Goal: Task Accomplishment & Management: Manage account settings

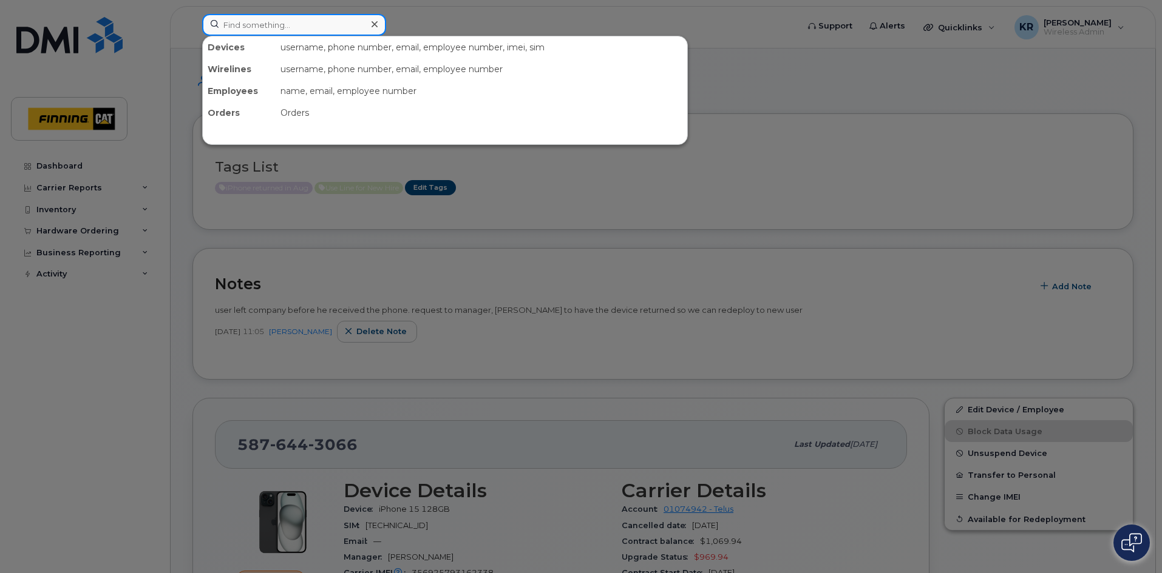
click at [257, 22] on input at bounding box center [294, 25] width 184 height 22
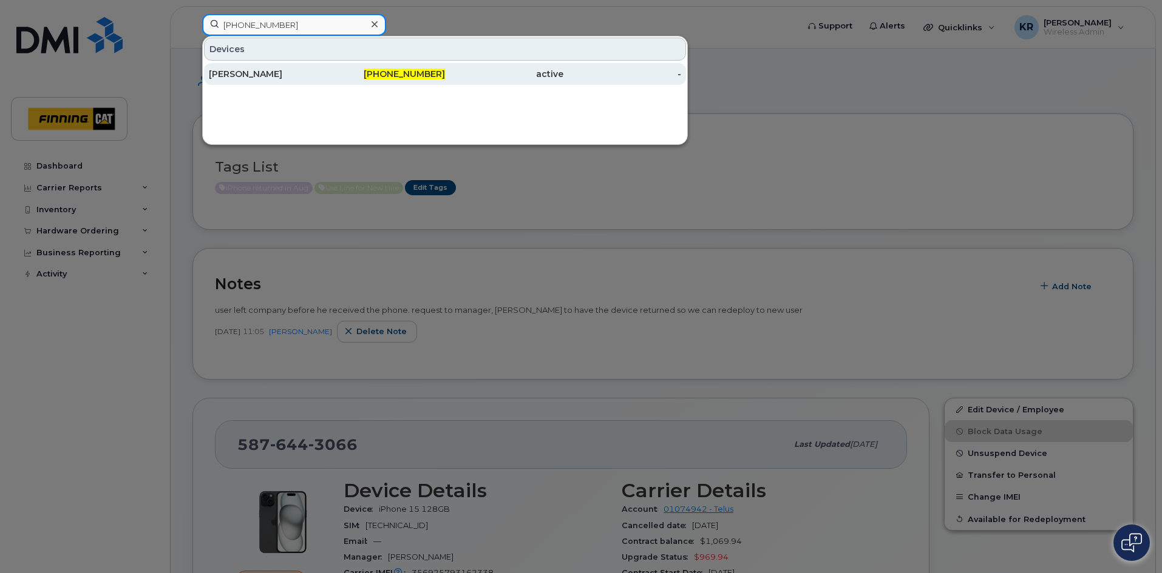
type input "[PHONE_NUMBER]"
click at [378, 74] on div "[PHONE_NUMBER]" at bounding box center [386, 74] width 118 height 12
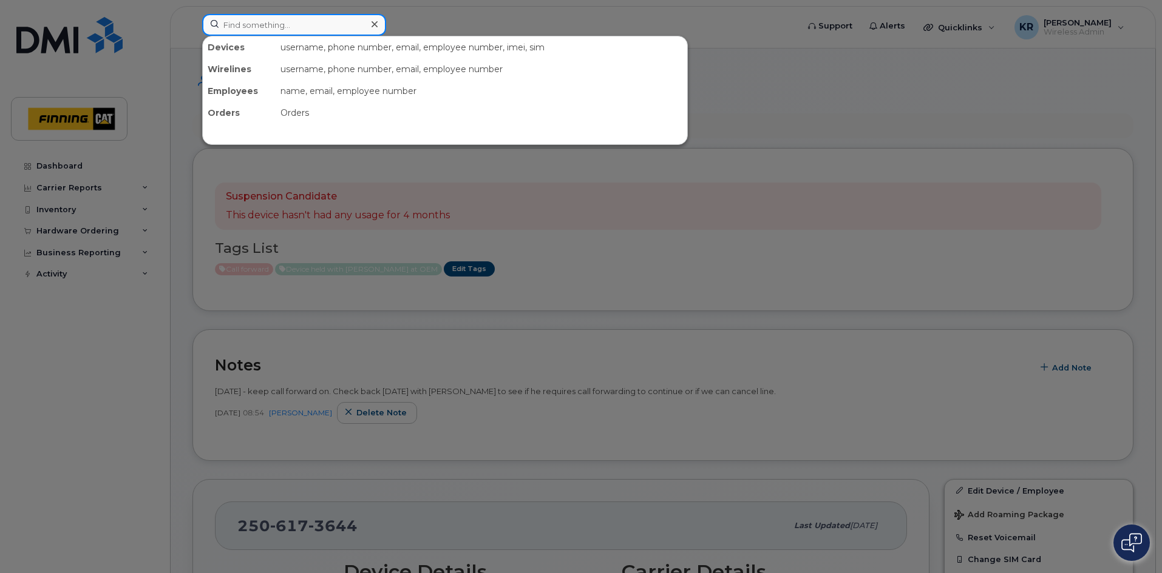
click at [254, 21] on input at bounding box center [294, 25] width 184 height 22
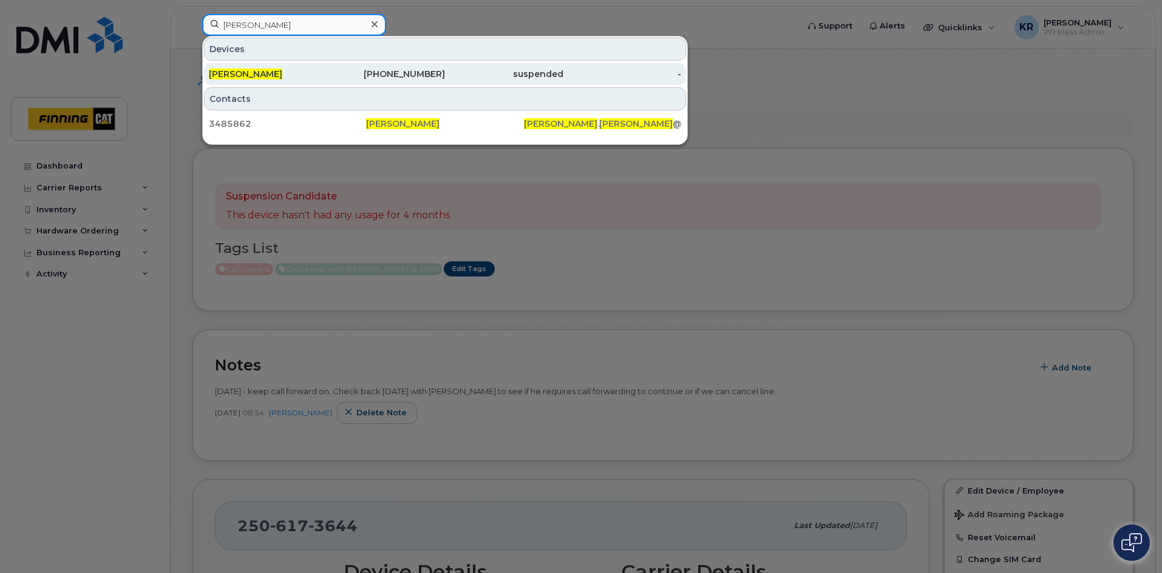
type input "chris sutton"
click at [383, 75] on div "587-783-9301" at bounding box center [386, 74] width 118 height 12
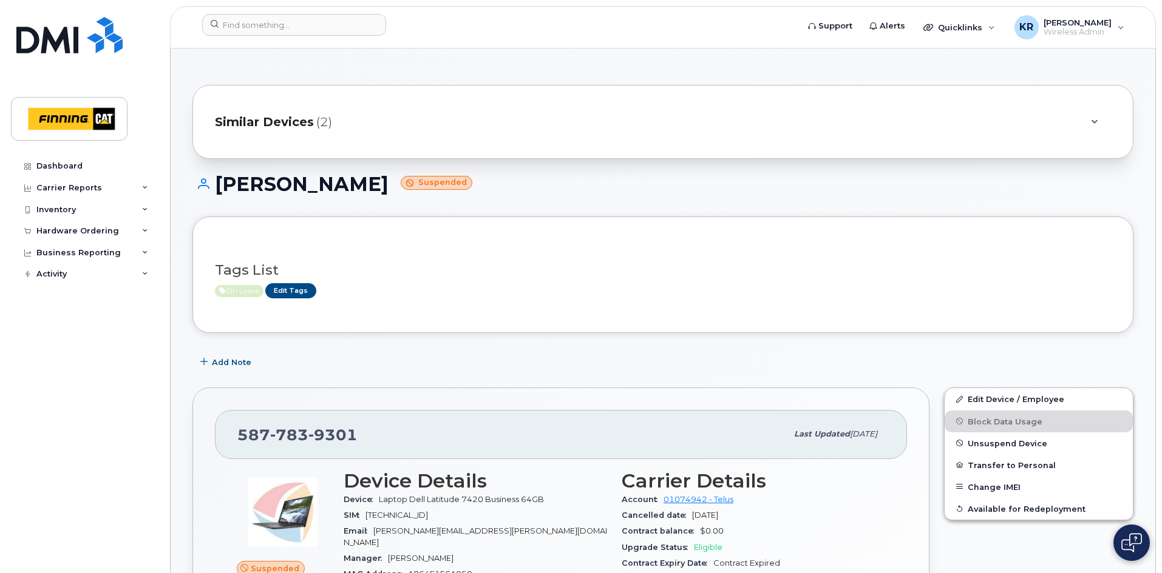
click at [243, 119] on span "Similar Devices" at bounding box center [264, 122] width 99 height 18
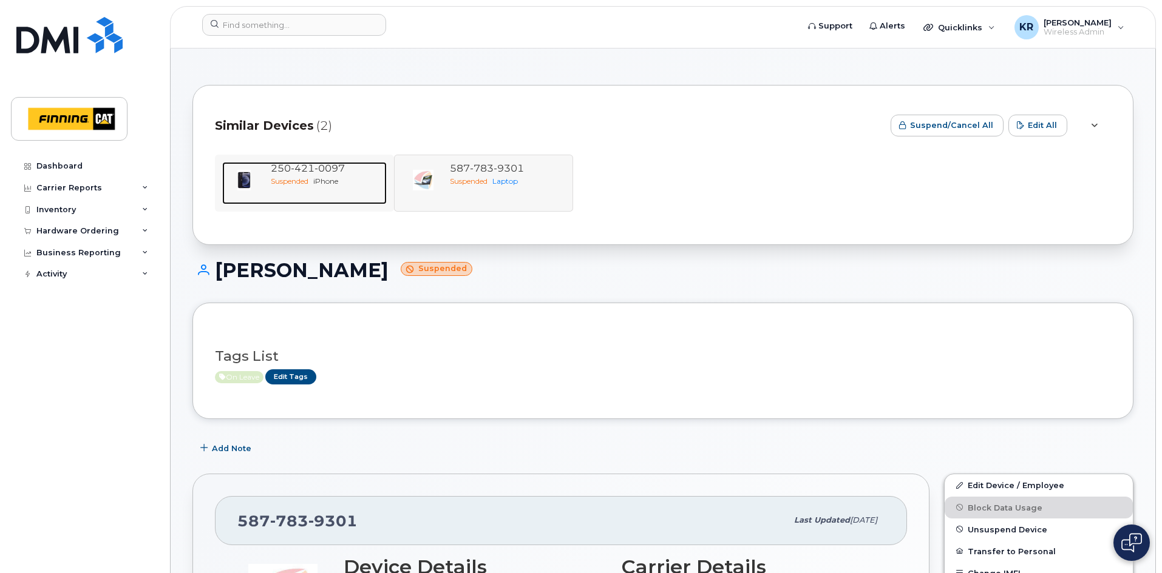
click at [336, 179] on span "iPhone" at bounding box center [325, 181] width 25 height 9
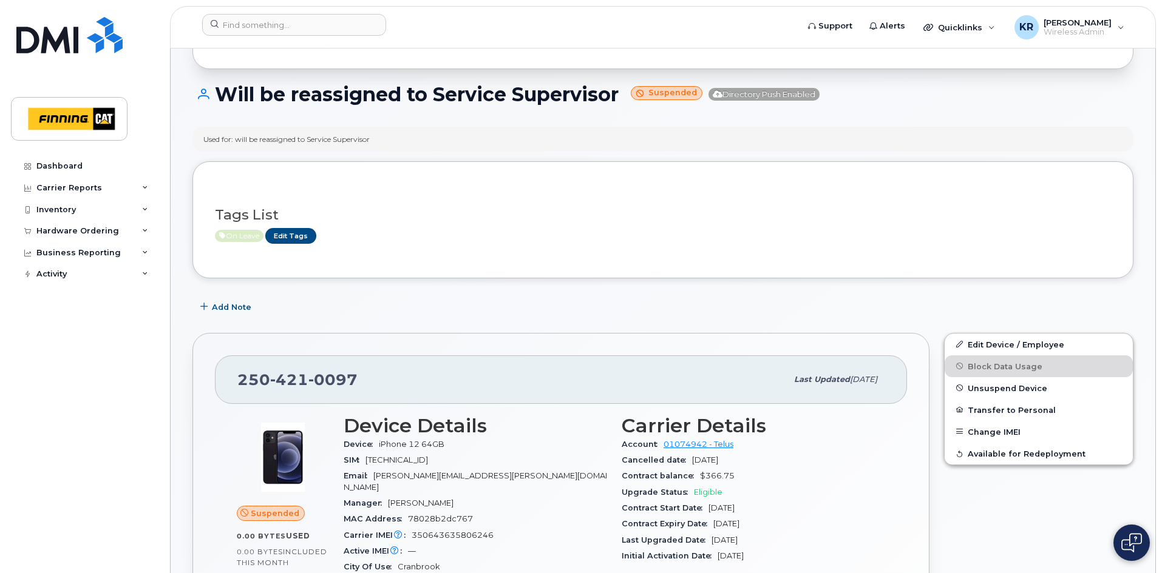
scroll to position [121, 0]
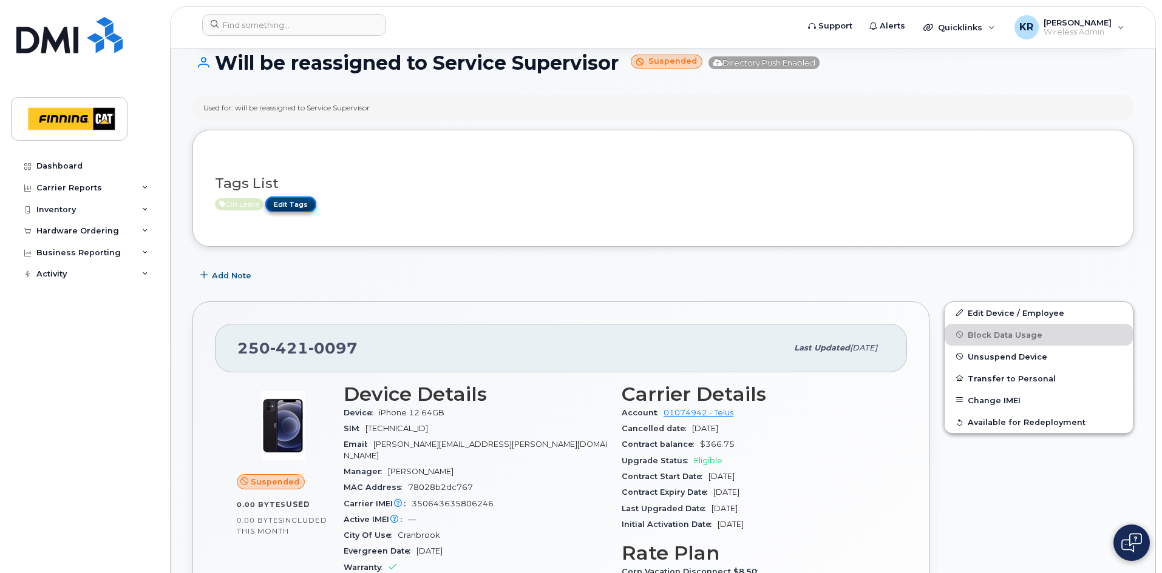
click at [306, 206] on link "Edit Tags" at bounding box center [290, 204] width 51 height 15
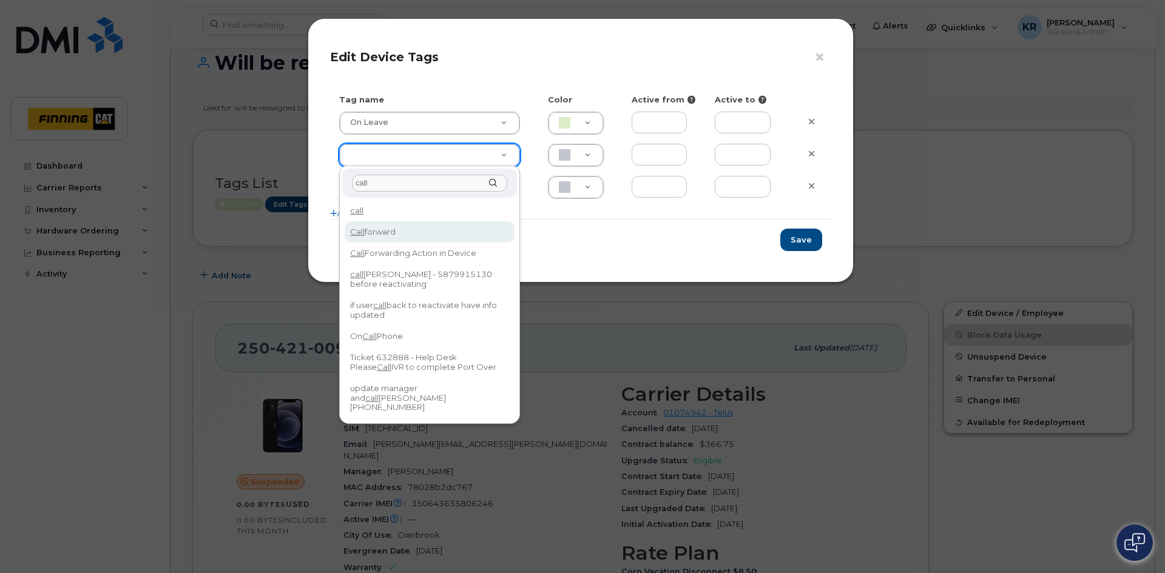
type input "call"
type input "Call forward"
type input "F8C6C8"
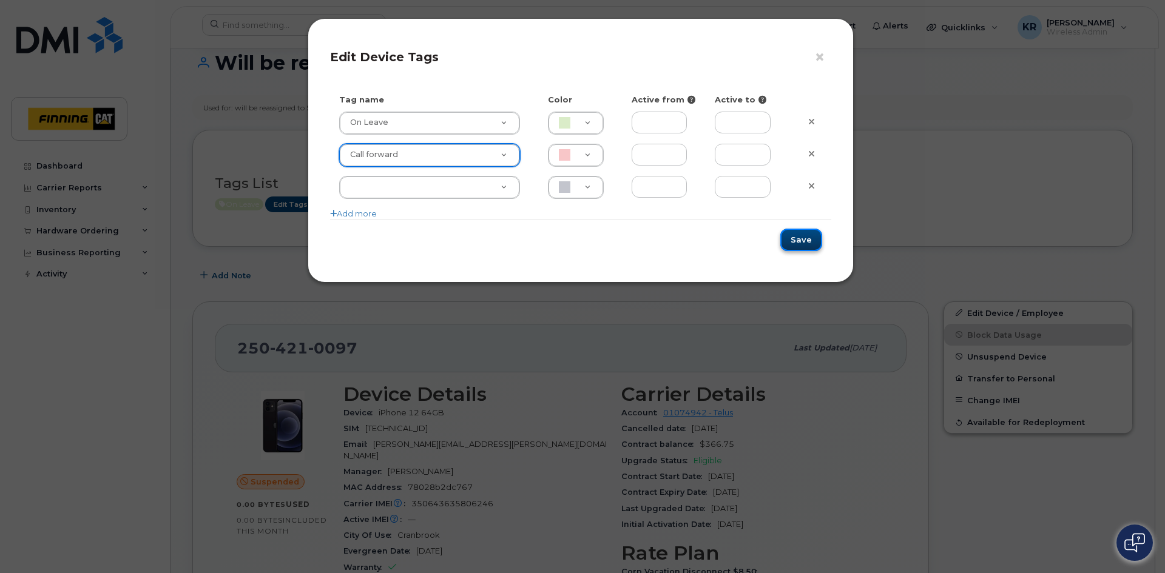
click at [805, 239] on button "Save" at bounding box center [801, 240] width 42 height 22
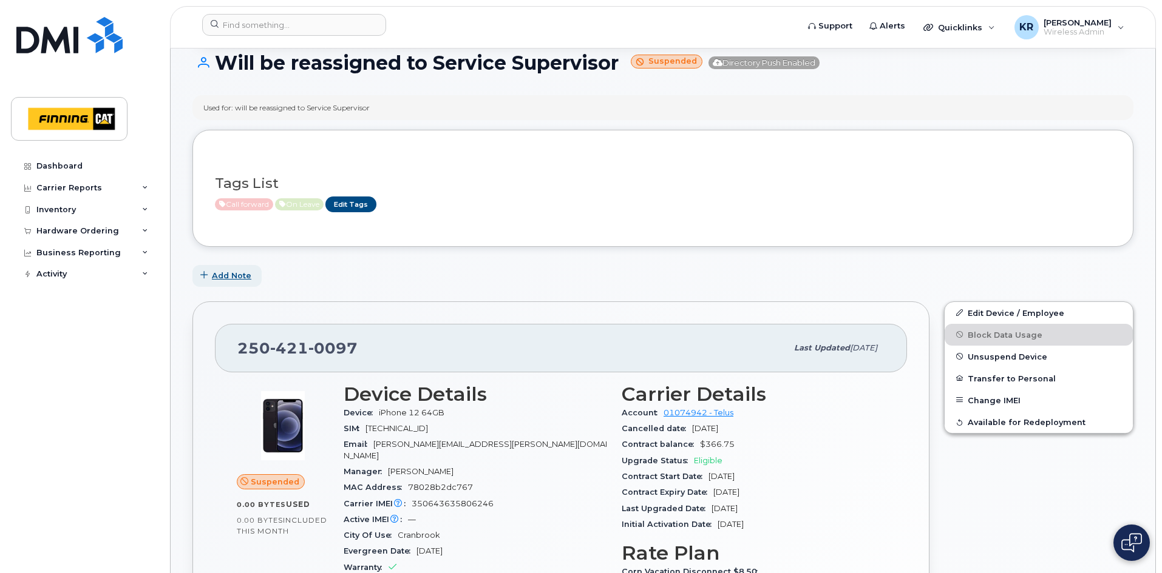
click at [233, 271] on span "Add Note" at bounding box center [231, 276] width 39 height 12
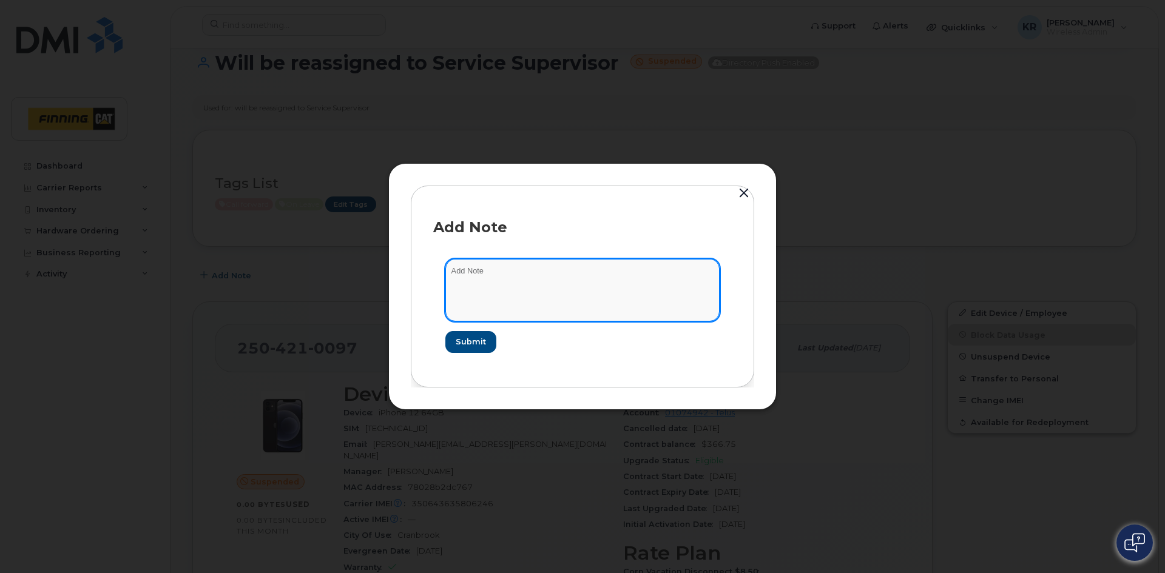
click at [529, 271] on textarea at bounding box center [582, 290] width 274 height 62
type textarea "Kevin Barg requested this line be forwarded to TJ Rensleigh Aug 25/25"
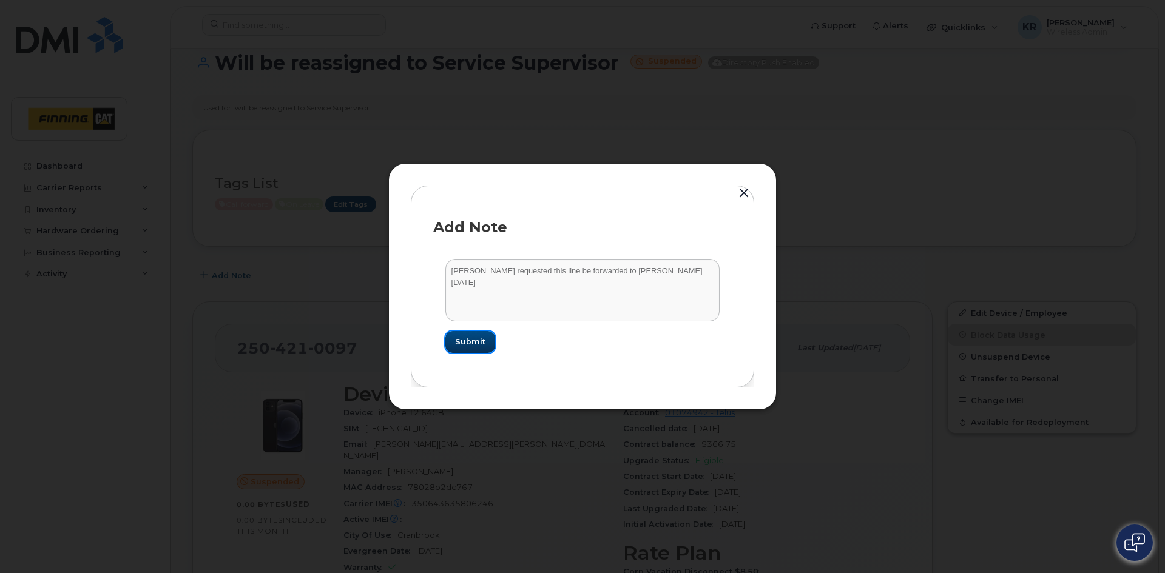
click at [469, 345] on span "Submit" at bounding box center [470, 342] width 30 height 12
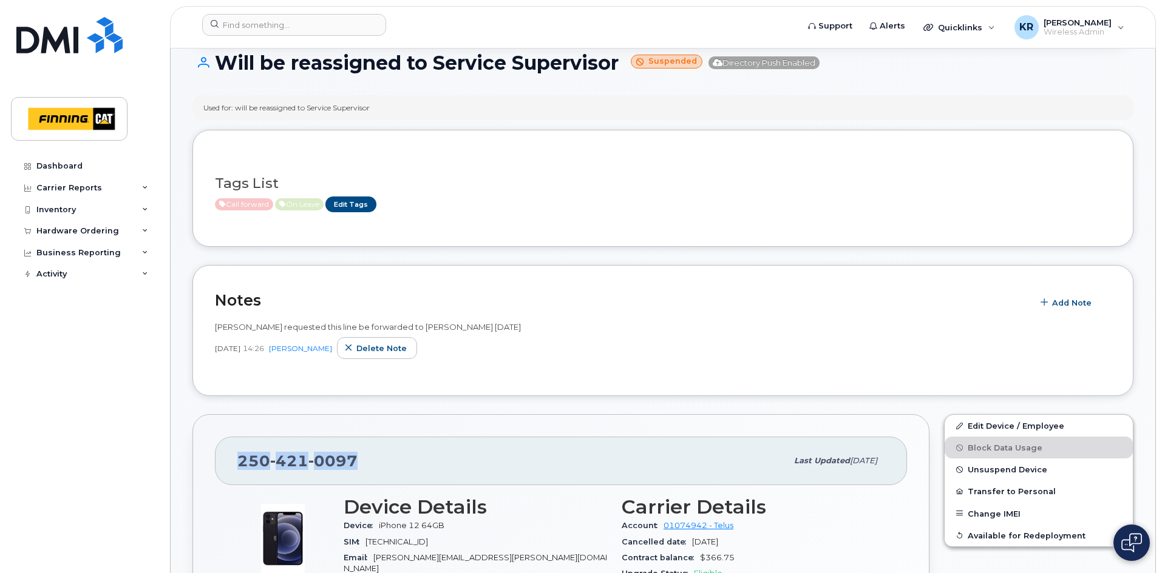
drag, startPoint x: 239, startPoint y: 463, endPoint x: 353, endPoint y: 455, distance: 115.0
click at [353, 455] on span "250 421 0097" at bounding box center [297, 461] width 120 height 18
copy span "250 421 0097"
click at [1020, 422] on link "Edit Device / Employee" at bounding box center [1038, 426] width 188 height 22
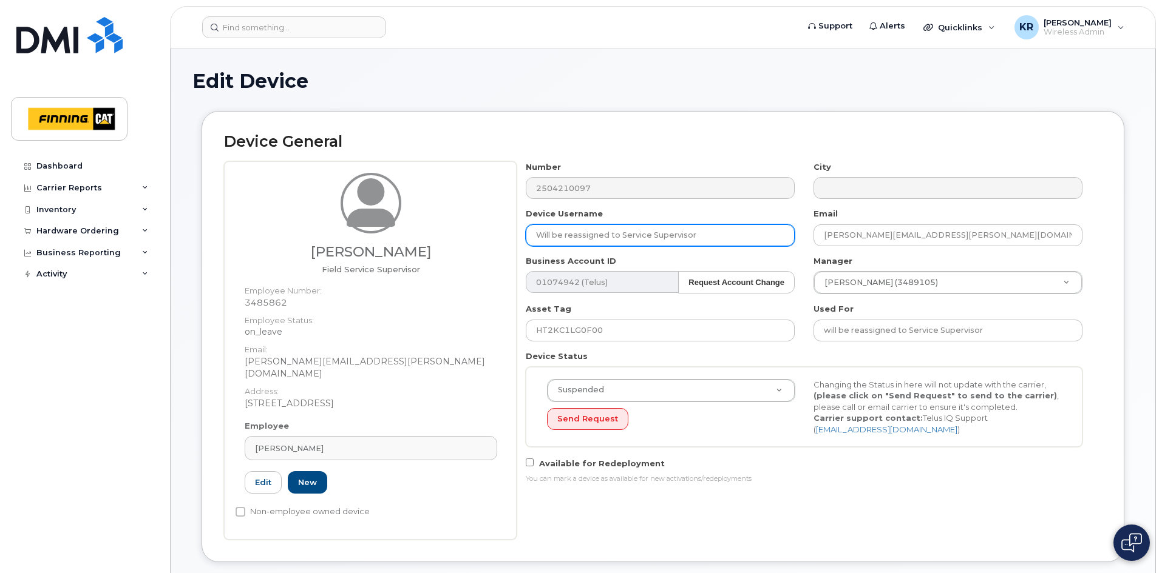
click at [696, 234] on input "Will be reassigned to Service Supervisor" at bounding box center [660, 236] width 269 height 22
drag, startPoint x: 696, startPoint y: 234, endPoint x: 519, endPoint y: 234, distance: 176.6
click at [519, 234] on div "Device Username Will be reassigned to Service Supervisor" at bounding box center [660, 227] width 288 height 38
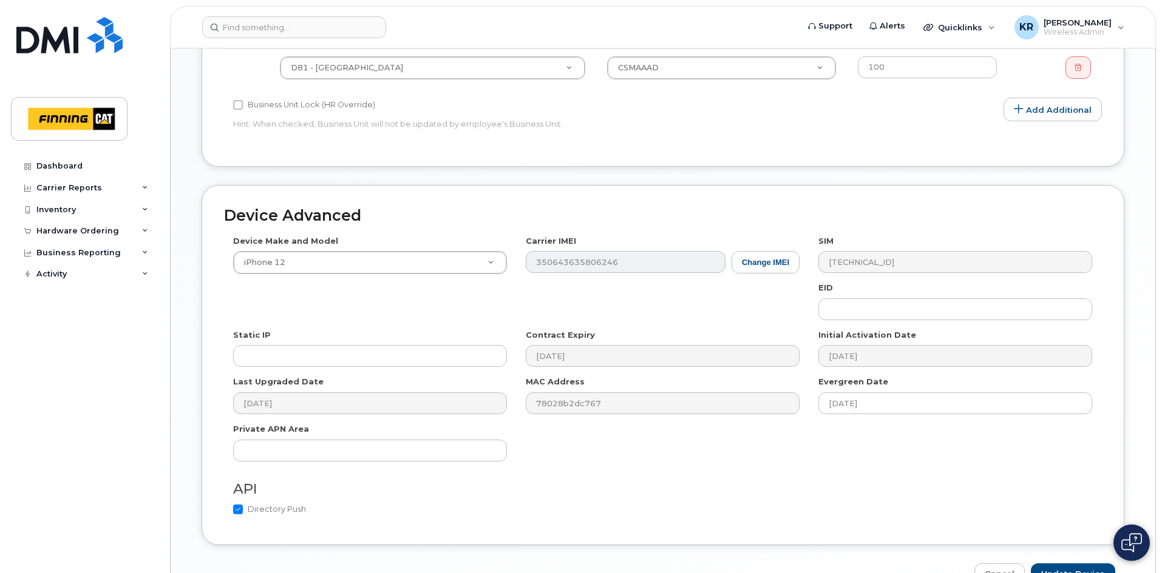
scroll to position [666, 0]
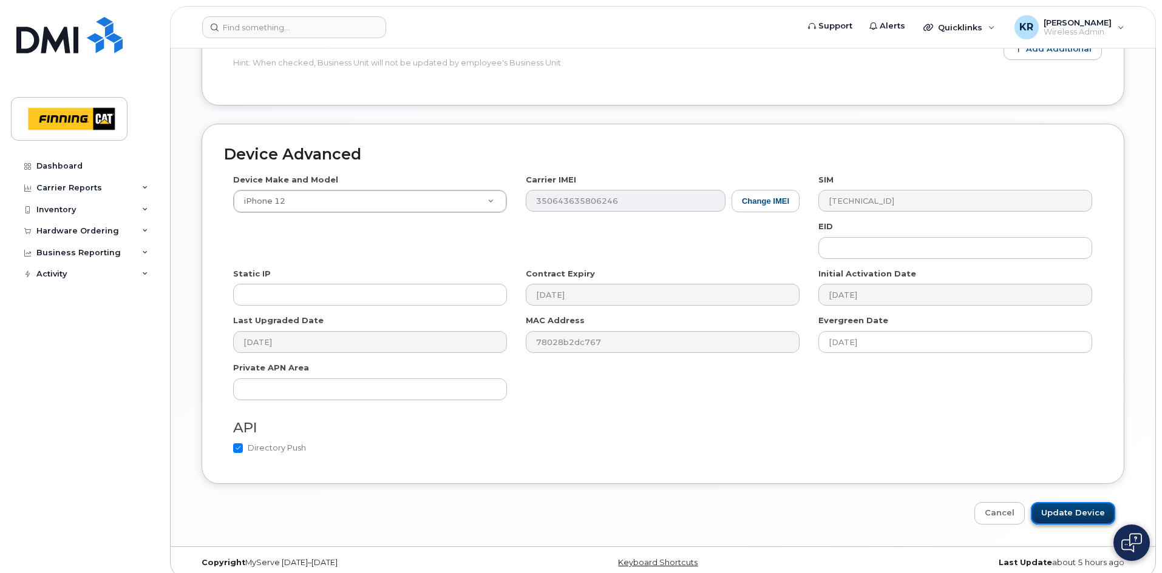
click at [1078, 503] on input "Update Device" at bounding box center [1072, 513] width 84 height 22
type input "Saving..."
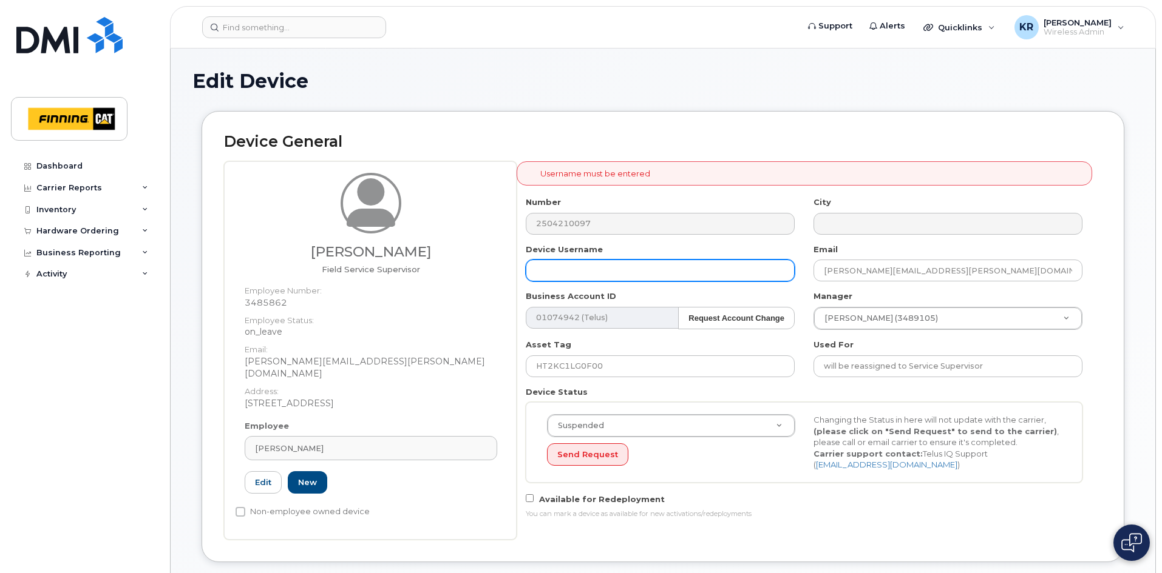
click at [586, 272] on input "text" at bounding box center [660, 271] width 269 height 22
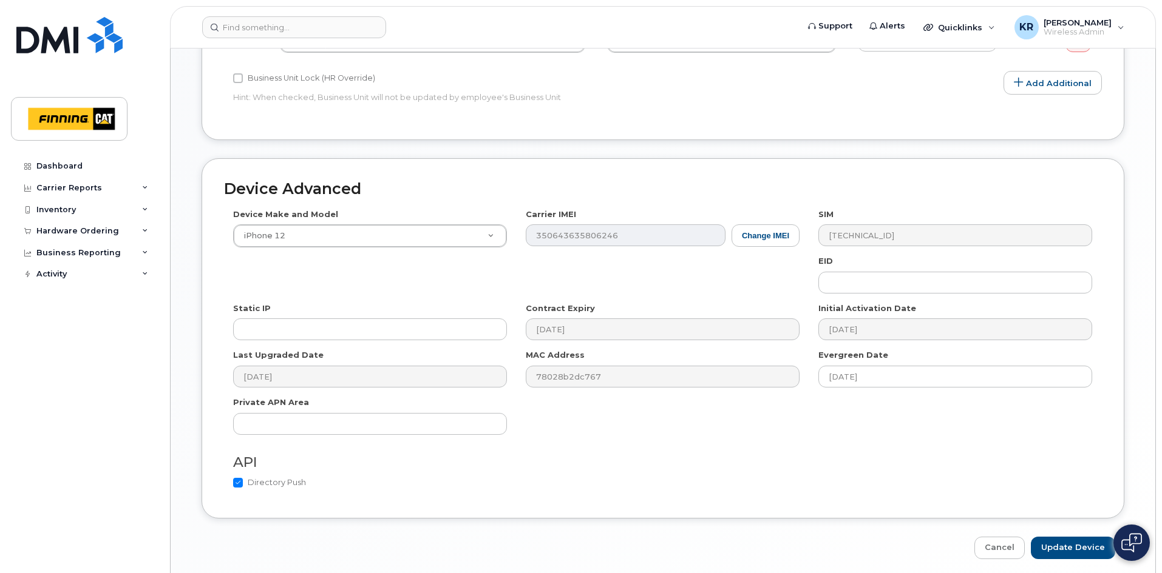
scroll to position [666, 0]
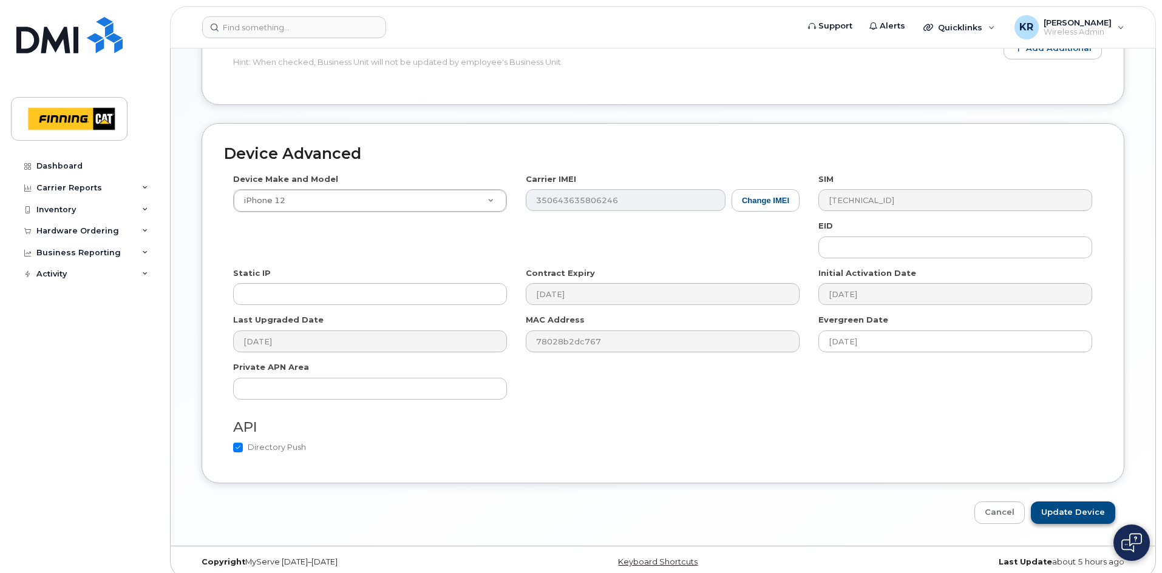
type input "[PERSON_NAME]"
click at [1086, 502] on input "Update Device" at bounding box center [1072, 513] width 84 height 22
type input "Saving..."
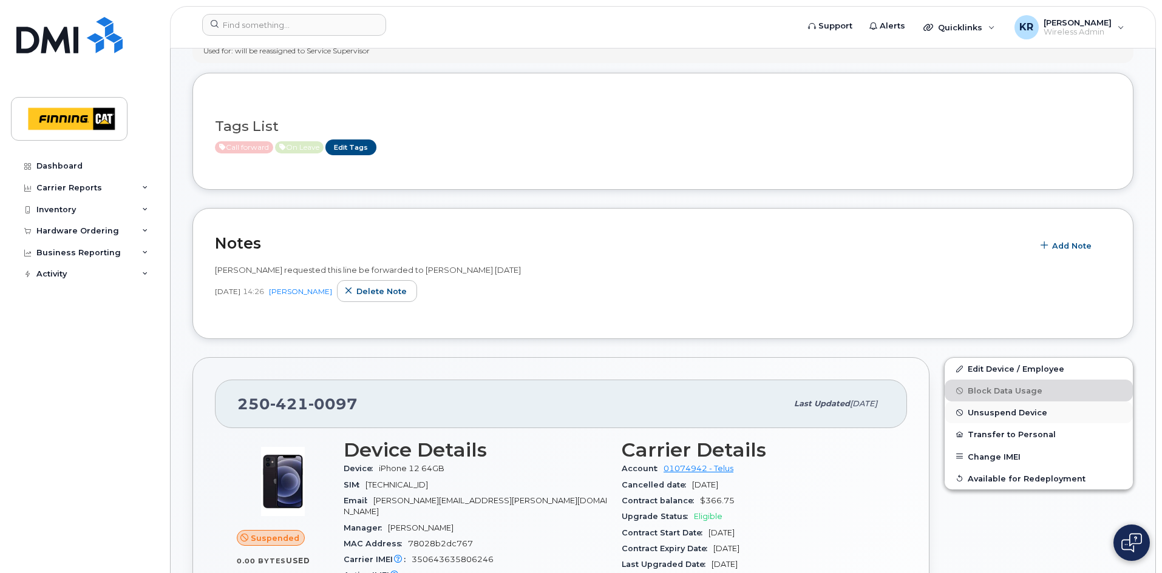
scroll to position [182, 0]
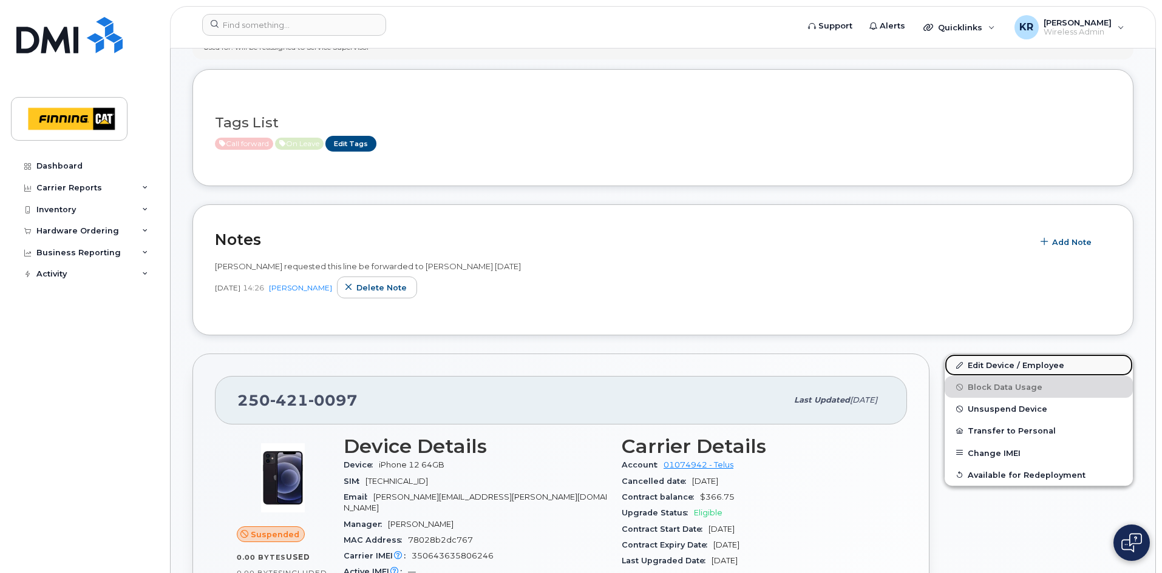
click at [995, 365] on link "Edit Device / Employee" at bounding box center [1038, 365] width 188 height 22
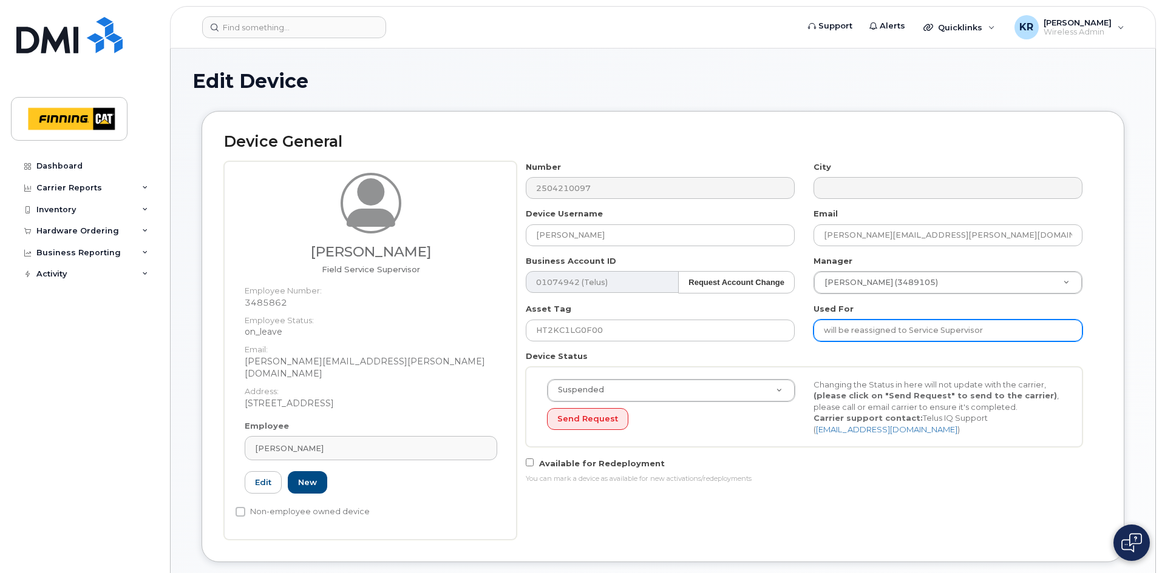
drag, startPoint x: 822, startPoint y: 328, endPoint x: 1021, endPoint y: 325, distance: 199.1
click at [1021, 325] on input "will be reassigned to Service Supervisor" at bounding box center [947, 331] width 269 height 22
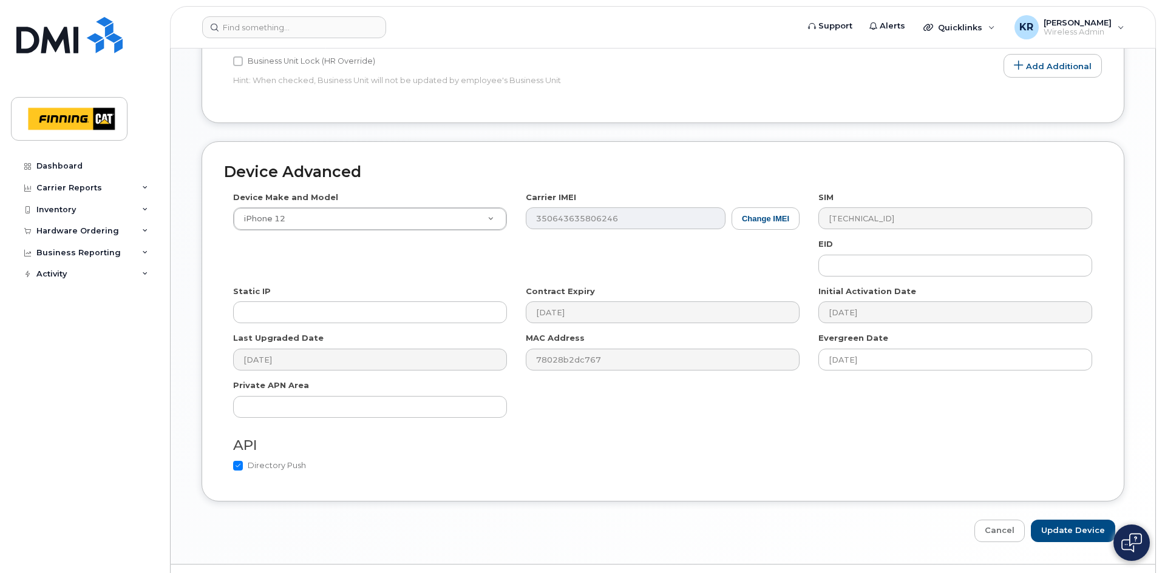
scroll to position [666, 0]
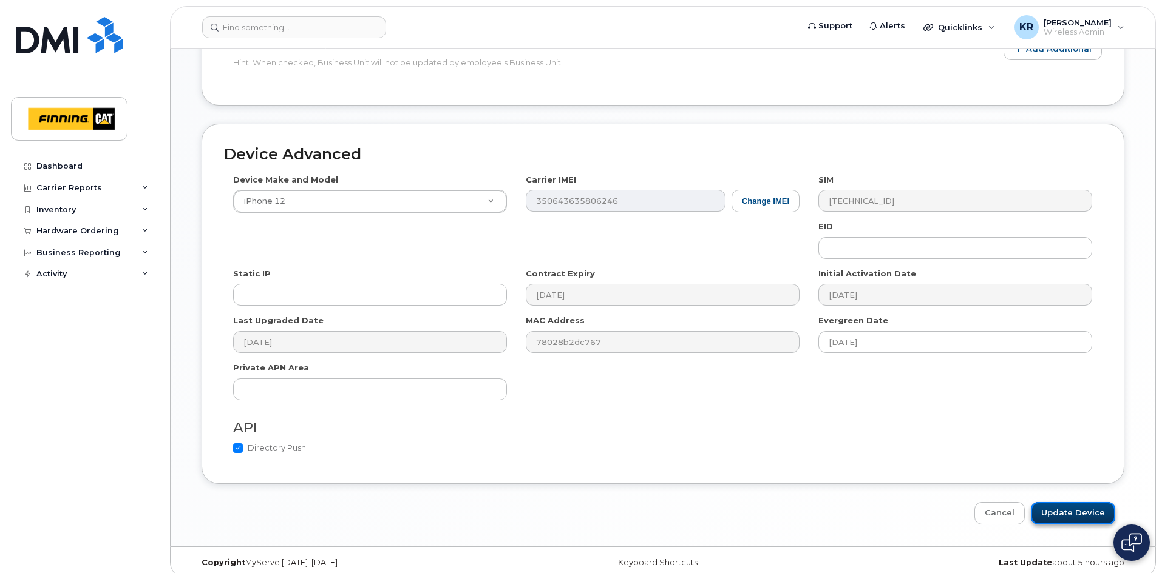
click at [1082, 502] on input "Update Device" at bounding box center [1072, 513] width 84 height 22
type input "Saving..."
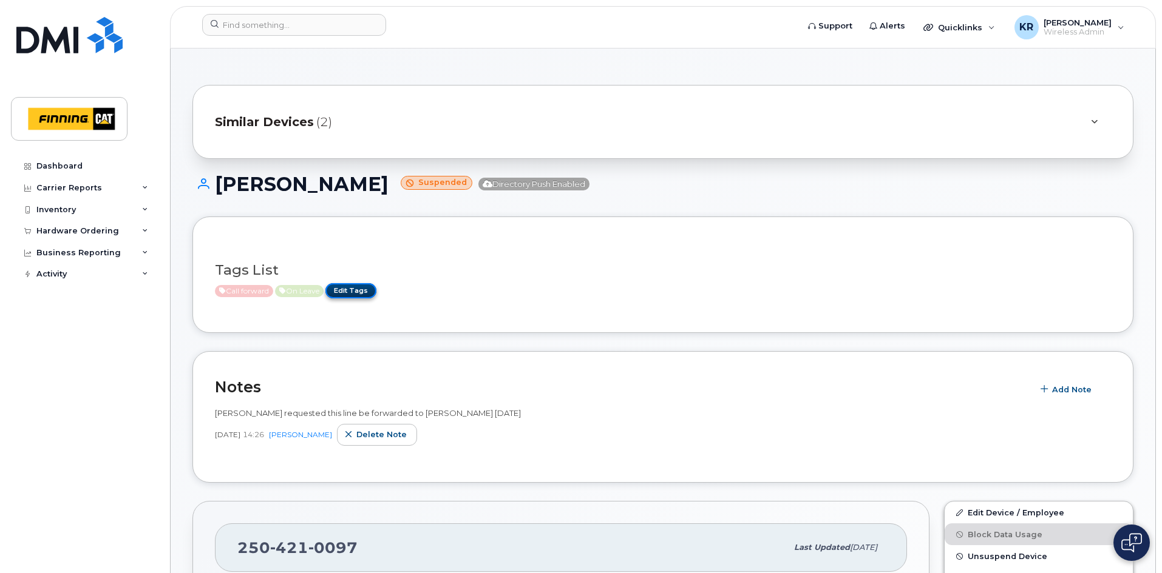
click at [365, 291] on link "Edit Tags" at bounding box center [350, 290] width 51 height 15
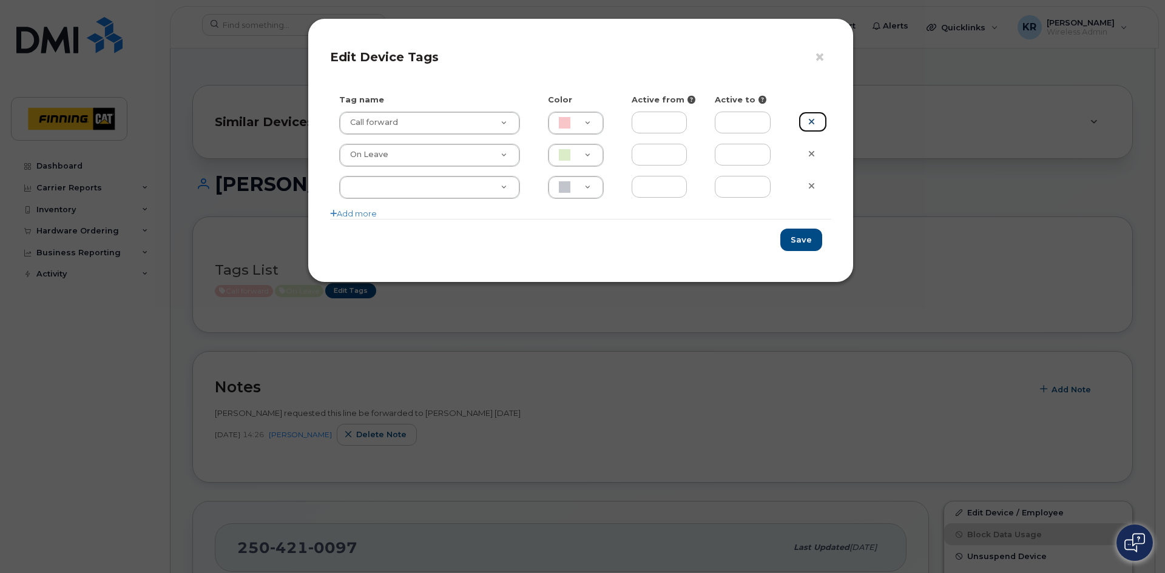
click at [812, 120] on icon at bounding box center [811, 121] width 7 height 9
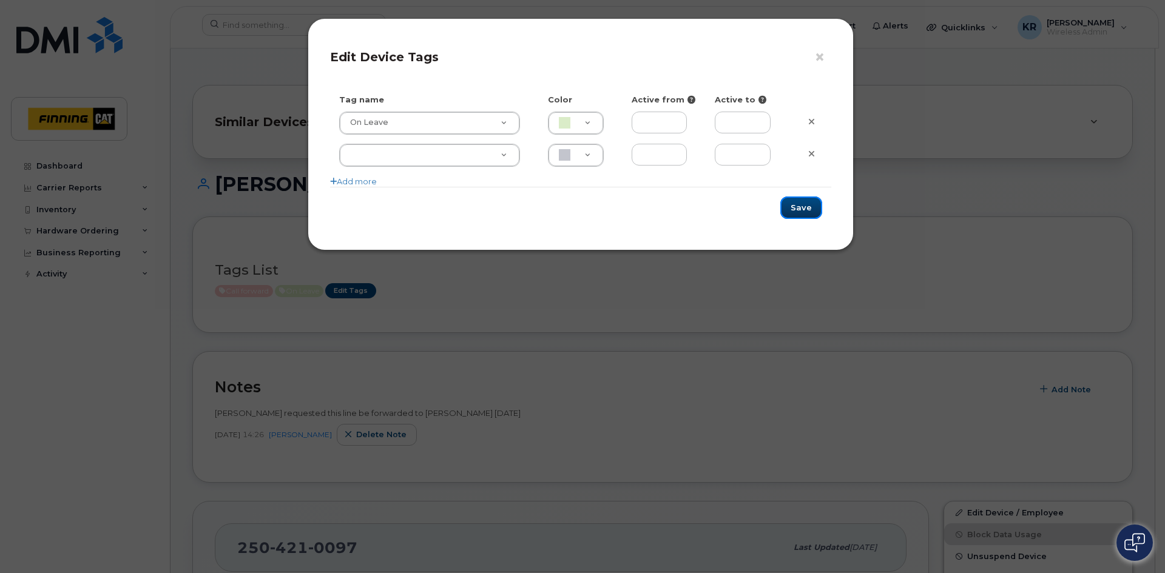
click at [807, 207] on button "Save" at bounding box center [801, 208] width 42 height 22
